Goal: Transaction & Acquisition: Obtain resource

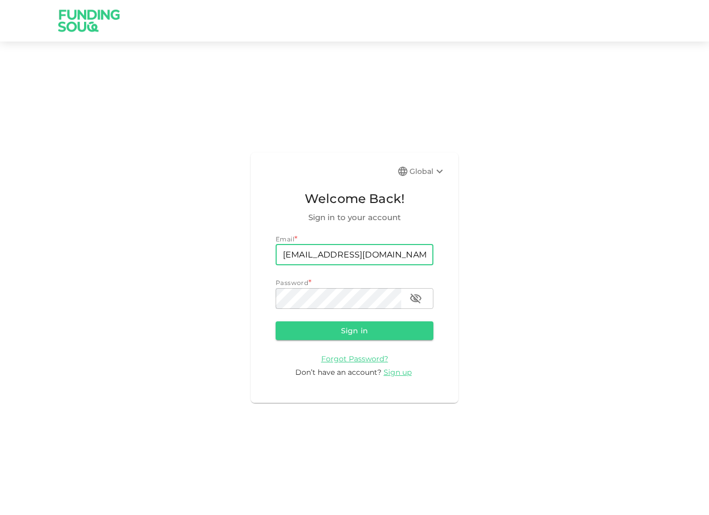
type input "[EMAIL_ADDRESS][DOMAIN_NAME]"
click at [354, 329] on button "Sign in" at bounding box center [354, 330] width 158 height 19
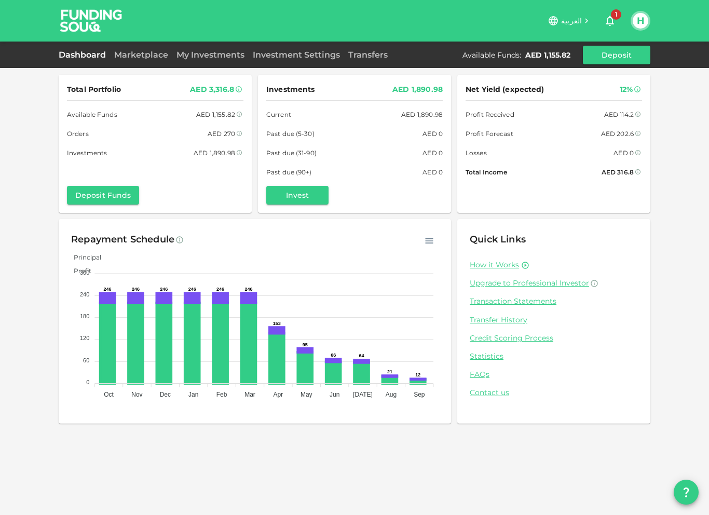
click at [214, 50] on link "My Investments" at bounding box center [210, 55] width 76 height 10
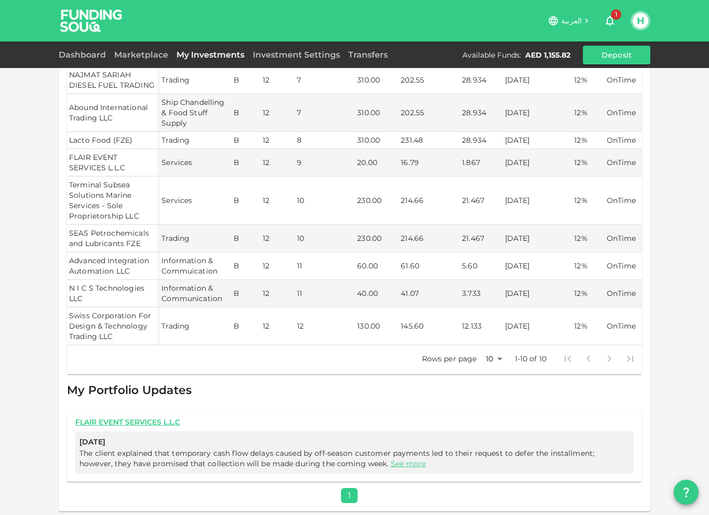
scroll to position [340, 0]
click at [389, 456] on span "The client explained that temporary cash flow delays caused by off-season custo…" at bounding box center [354, 458] width 550 height 21
click at [391, 461] on link "See more" at bounding box center [408, 463] width 35 height 9
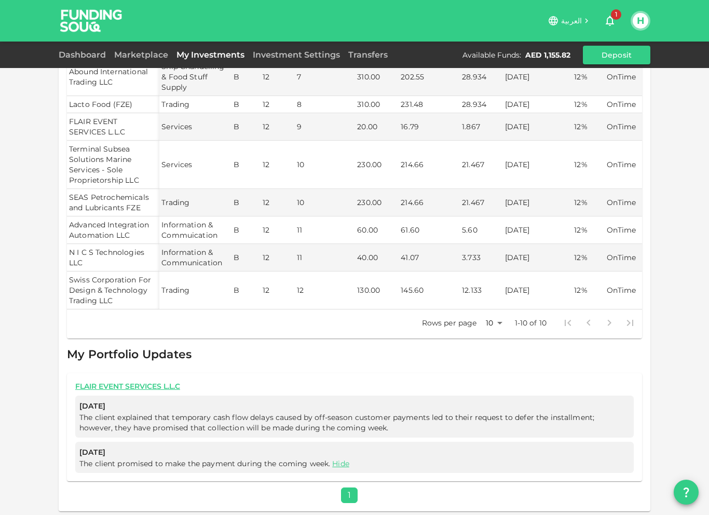
scroll to position [375, 0]
click at [160, 389] on link "FLAIR EVENT SERVICES L.L.C" at bounding box center [354, 387] width 558 height 10
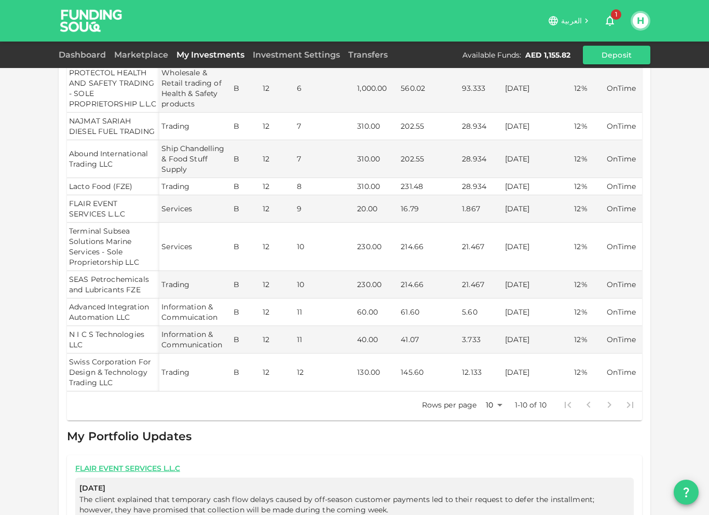
scroll to position [293, 0]
click at [123, 368] on td "Swiss Corporation For Design & Technology Trading LLC" at bounding box center [113, 374] width 92 height 38
click at [116, 364] on td "Swiss Corporation For Design & Technology Trading LLC" at bounding box center [113, 374] width 92 height 38
click at [120, 373] on td "Swiss Corporation For Design & Technology Trading LLC" at bounding box center [113, 374] width 92 height 38
click at [135, 371] on td "Swiss Corporation For Design & Technology Trading LLC" at bounding box center [113, 374] width 92 height 38
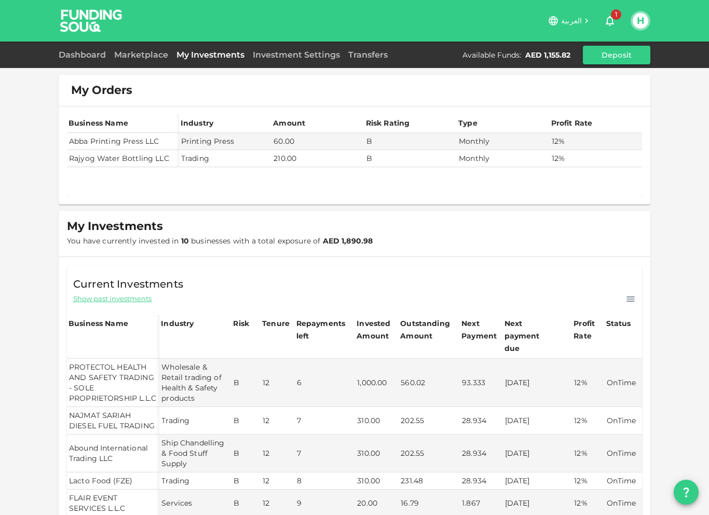
scroll to position [0, 0]
click at [304, 53] on link "Investment Settings" at bounding box center [296, 55] width 95 height 10
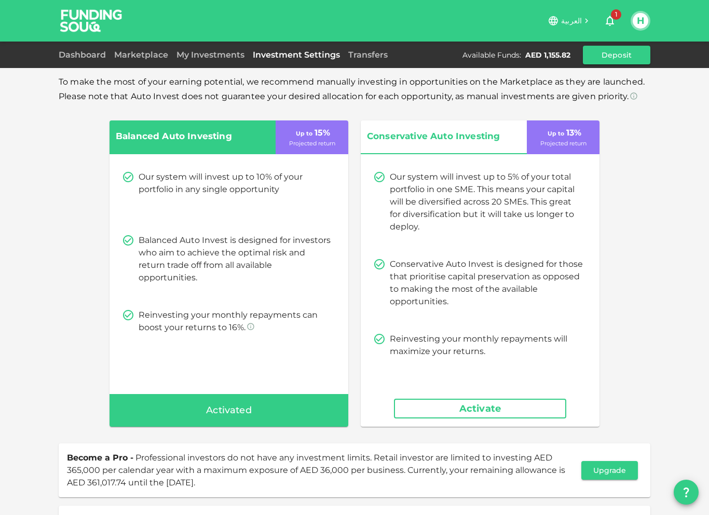
click at [369, 51] on link "Transfers" at bounding box center [368, 55] width 48 height 10
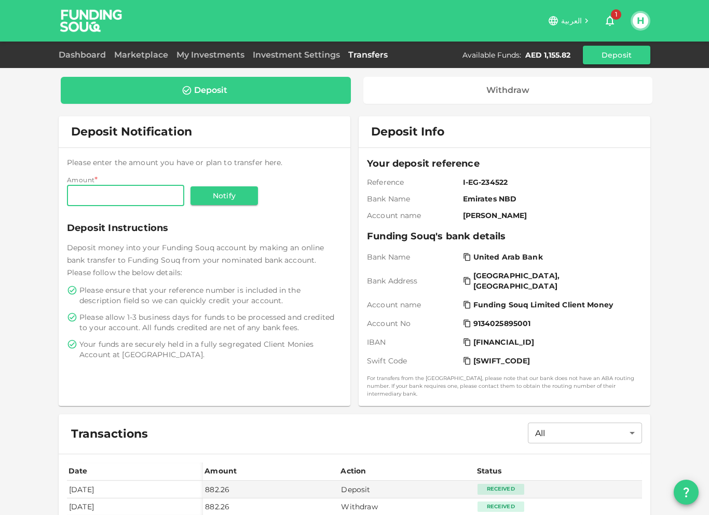
click at [92, 53] on link "Dashboard" at bounding box center [84, 55] width 51 height 10
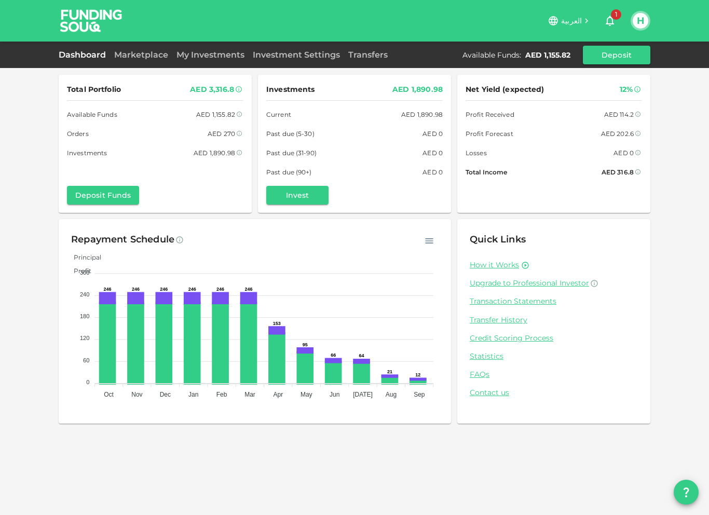
click at [146, 51] on link "Marketplace" at bounding box center [141, 55] width 62 height 10
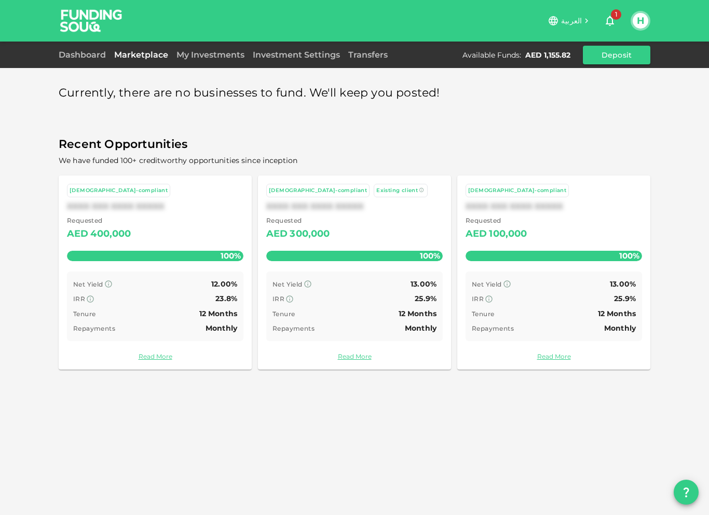
click at [86, 50] on link "Dashboard" at bounding box center [84, 55] width 51 height 10
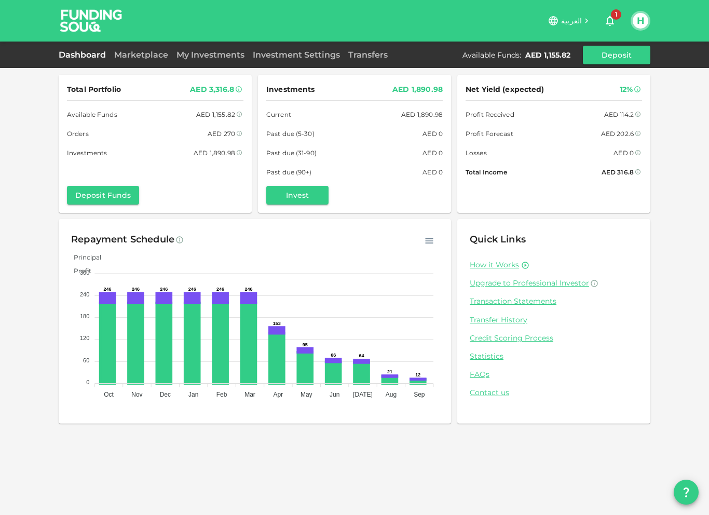
click at [281, 56] on link "Investment Settings" at bounding box center [296, 55] width 95 height 10
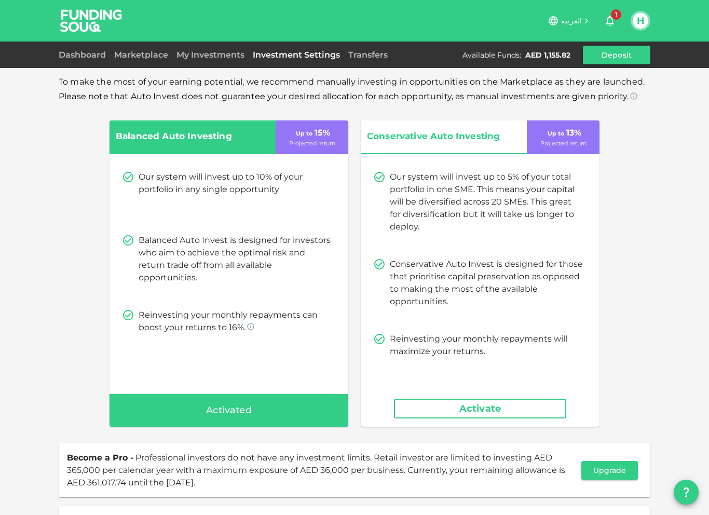
click at [371, 59] on link "Transfers" at bounding box center [368, 55] width 48 height 10
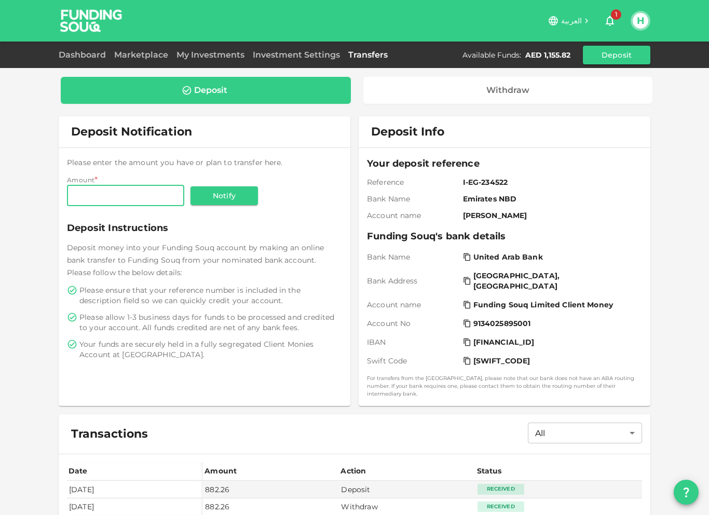
click at [136, 194] on input "Amount" at bounding box center [125, 195] width 117 height 21
type input "500"
click at [232, 195] on button "Notify" at bounding box center [223, 195] width 67 height 19
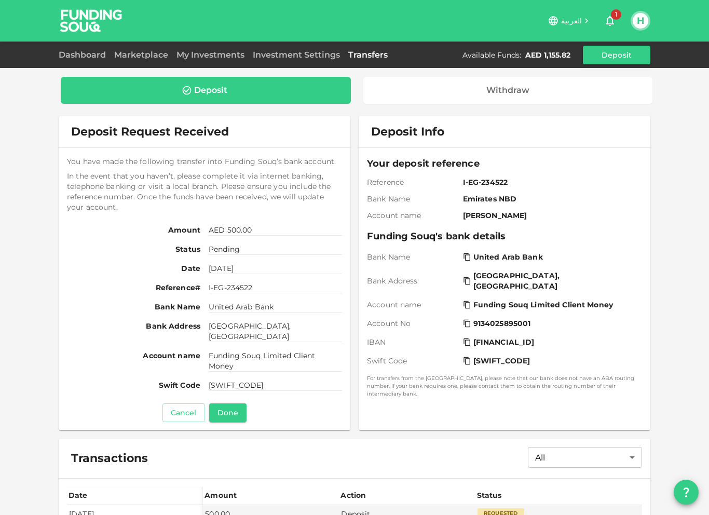
click at [231, 410] on button "Done" at bounding box center [227, 412] width 37 height 19
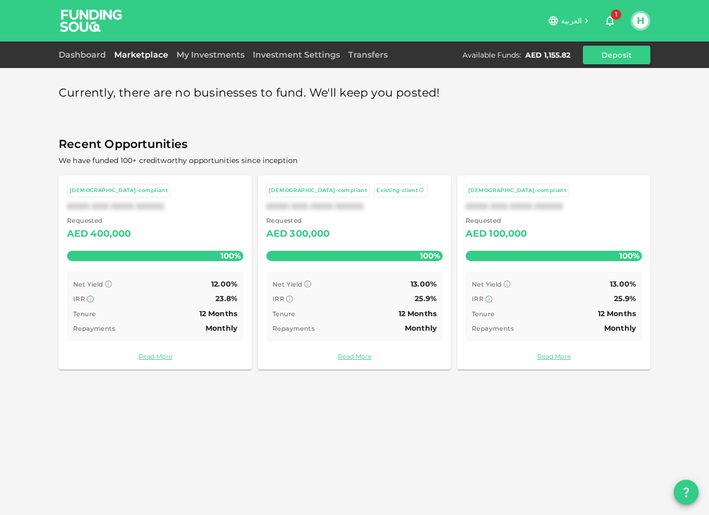
click at [86, 53] on link "Dashboard" at bounding box center [84, 55] width 51 height 10
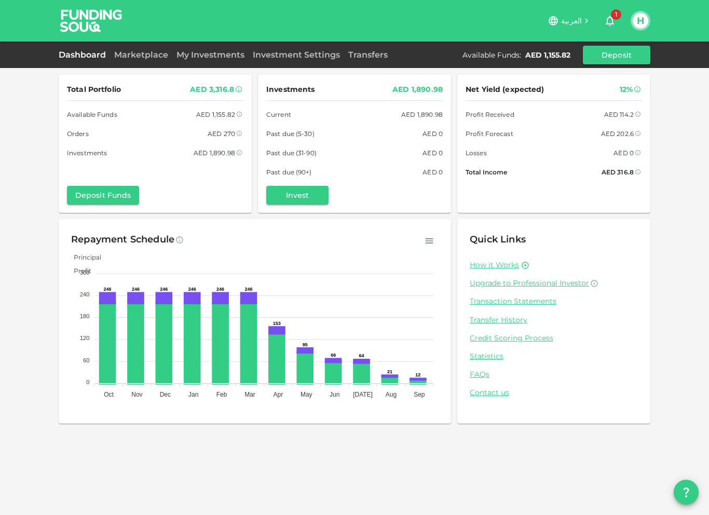
click at [369, 57] on link "Transfers" at bounding box center [368, 55] width 48 height 10
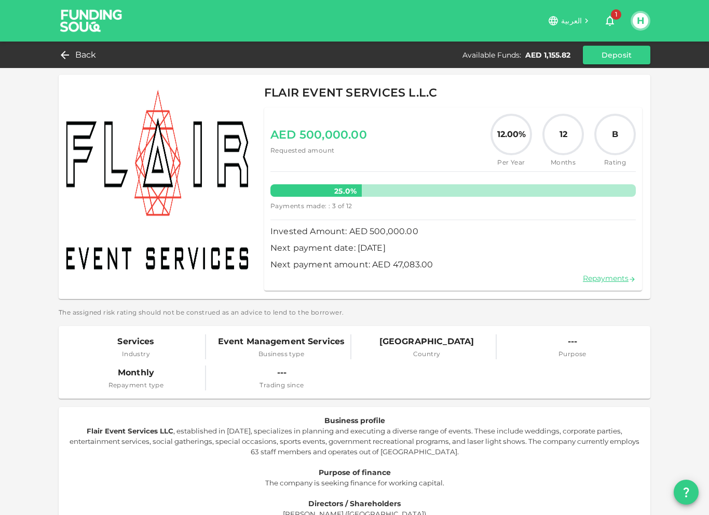
click at [622, 280] on link "Repayments" at bounding box center [609, 277] width 53 height 9
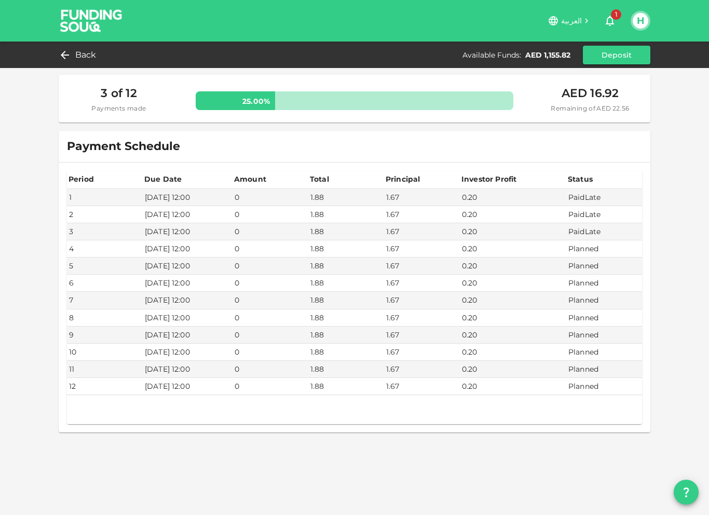
click at [68, 56] on div "Back" at bounding box center [80, 55] width 42 height 15
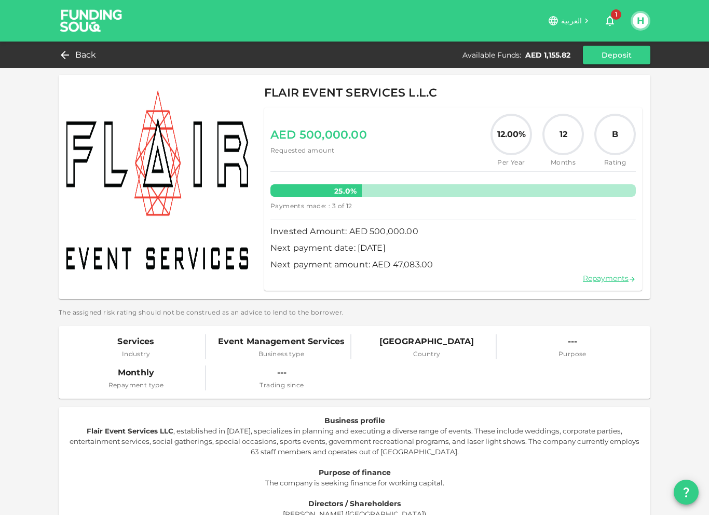
click at [64, 52] on icon at bounding box center [65, 55] width 12 height 12
